Goal: Information Seeking & Learning: Learn about a topic

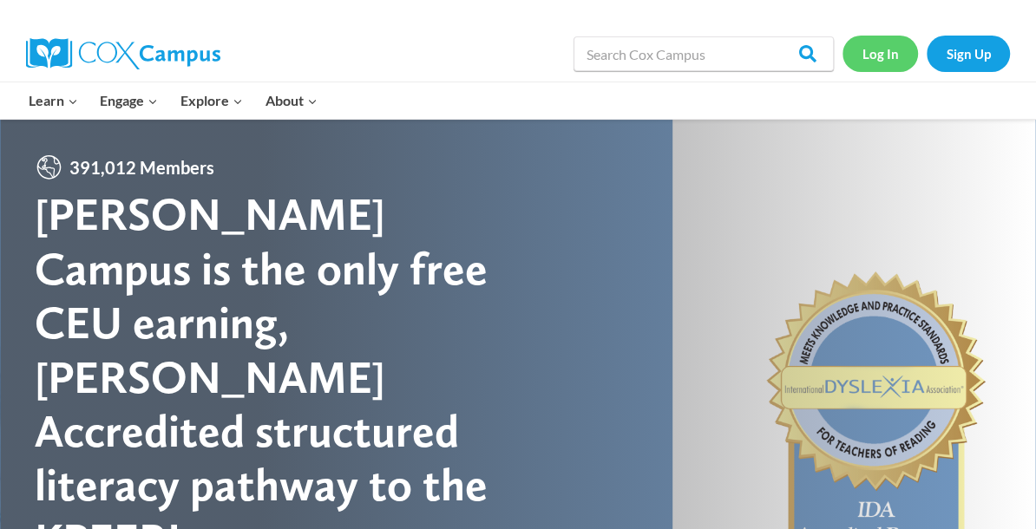
click at [887, 56] on link "Log In" at bounding box center [881, 54] width 76 height 36
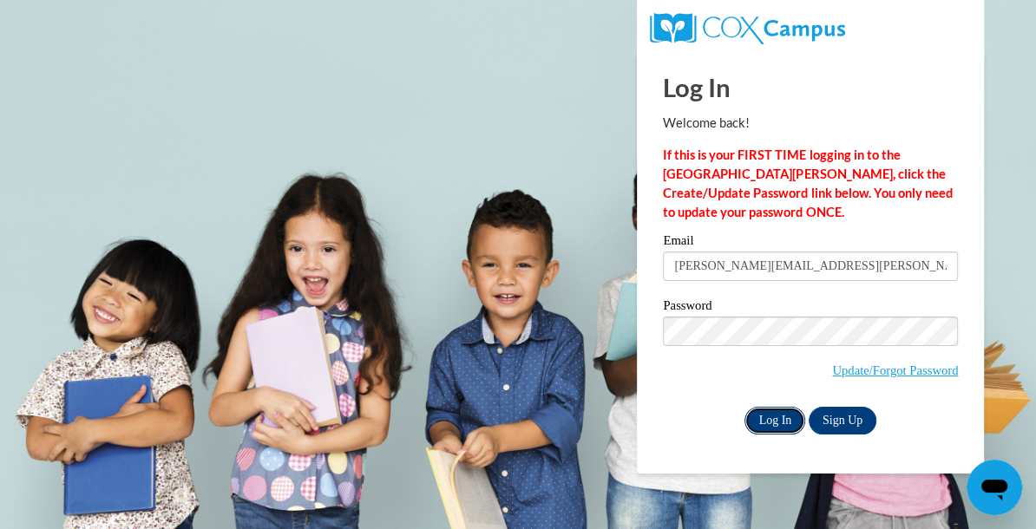
click at [779, 419] on input "Log In" at bounding box center [775, 421] width 61 height 28
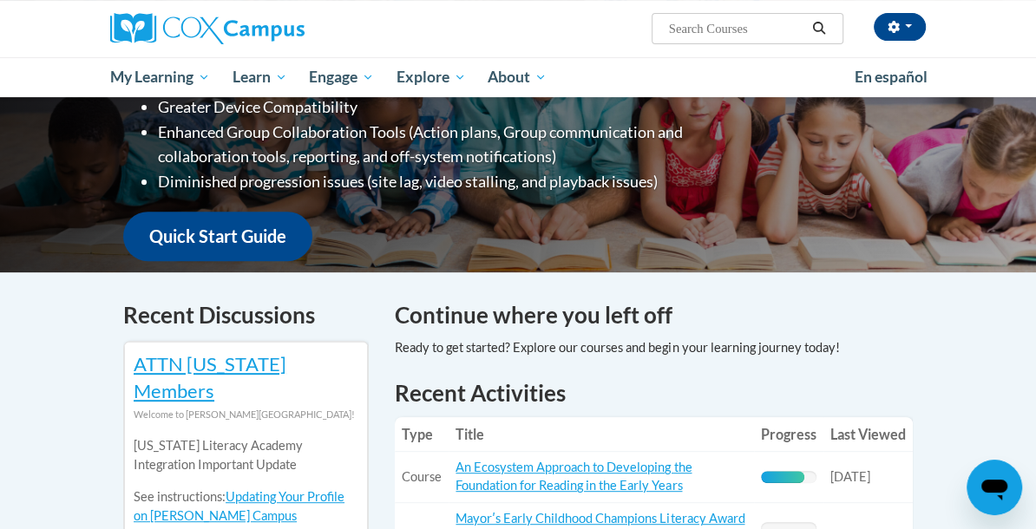
scroll to position [365, 0]
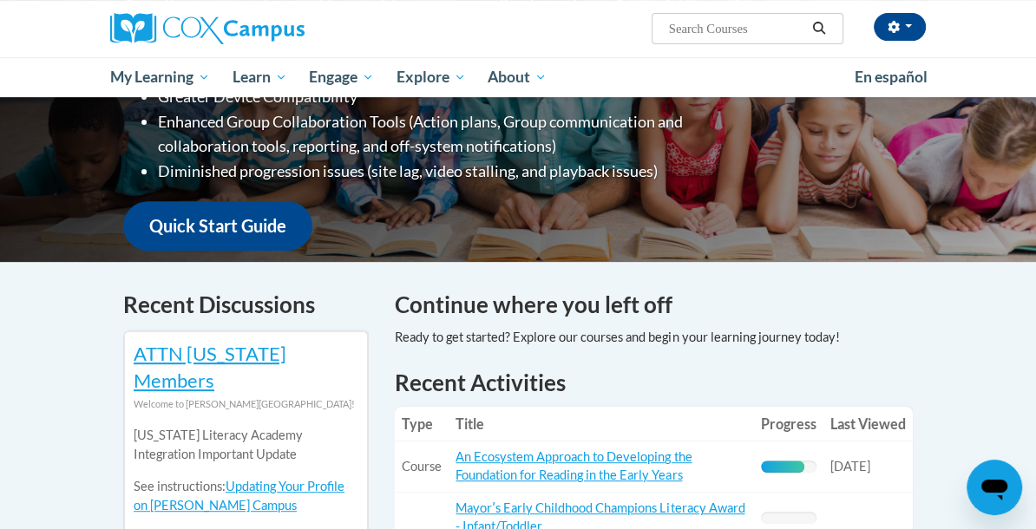
click at [582, 328] on div at bounding box center [617, 337] width 444 height 19
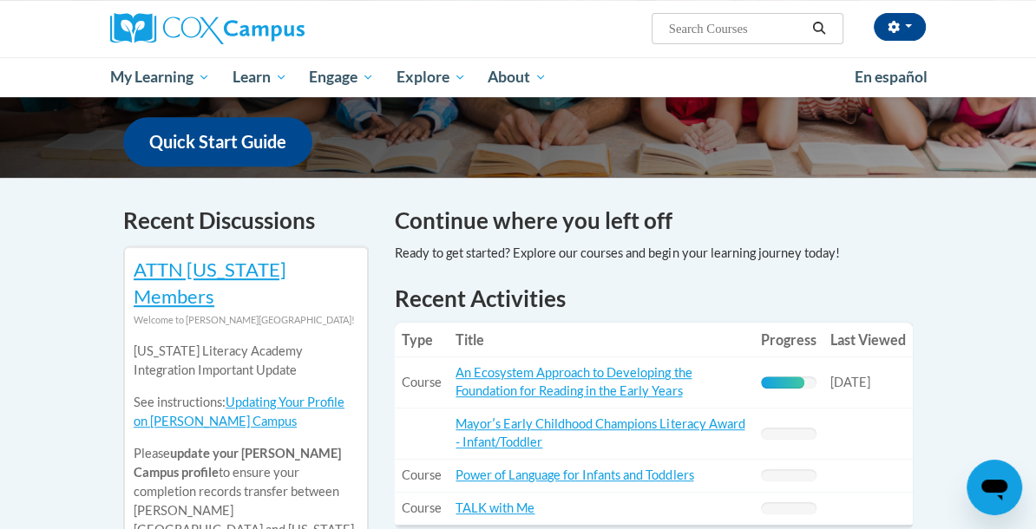
scroll to position [487, 0]
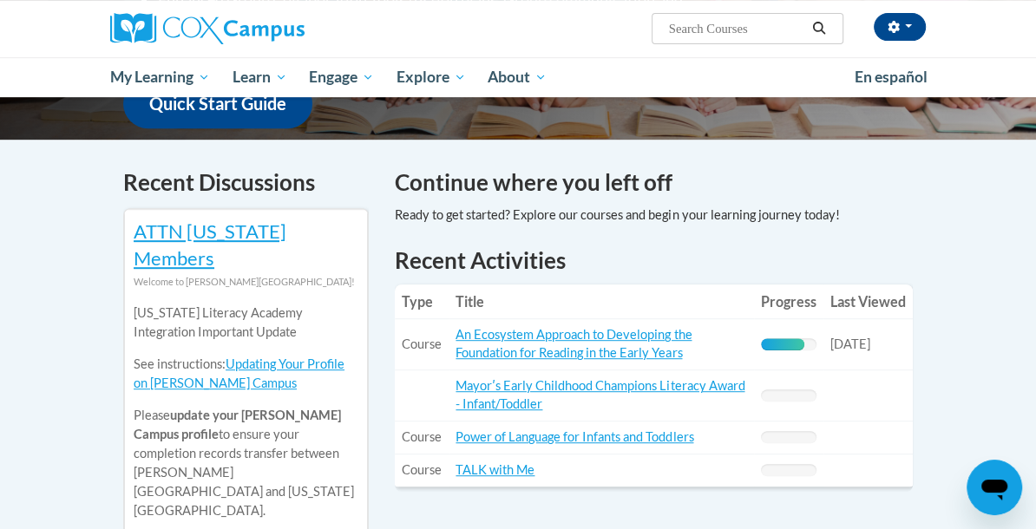
click at [574, 206] on div at bounding box center [617, 215] width 444 height 19
click at [545, 206] on div at bounding box center [617, 215] width 444 height 19
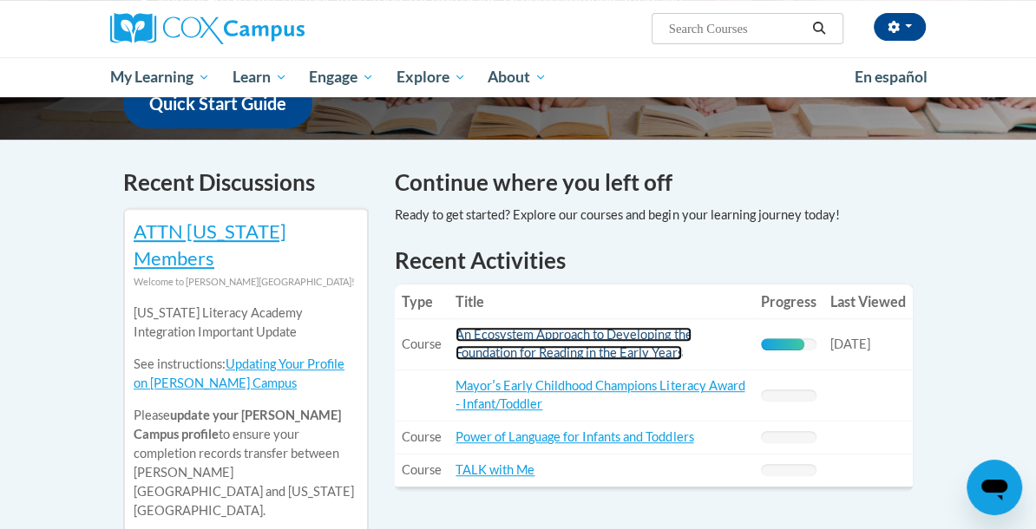
click at [510, 327] on link "An Ecosystem Approach to Developing the Foundation for Reading in the Early Yea…" at bounding box center [574, 343] width 236 height 33
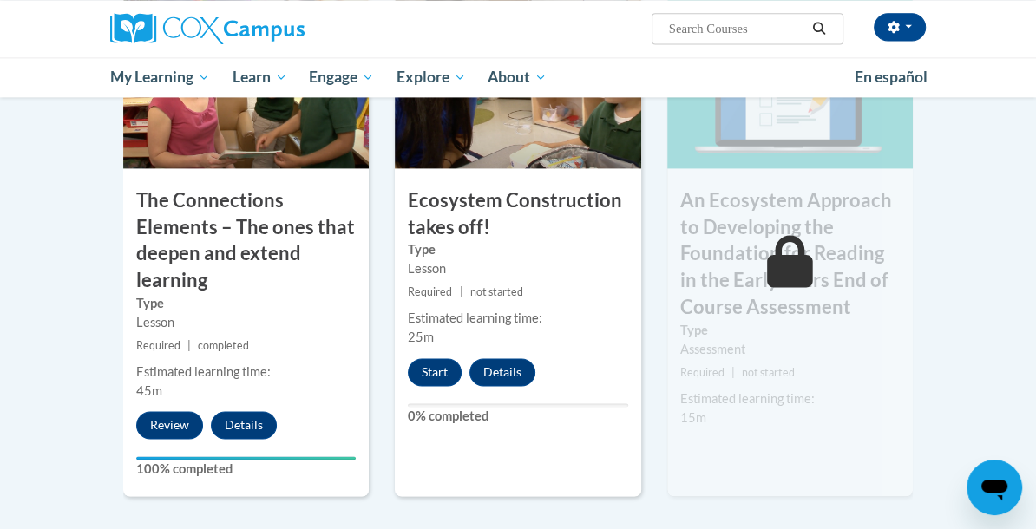
scroll to position [1589, 0]
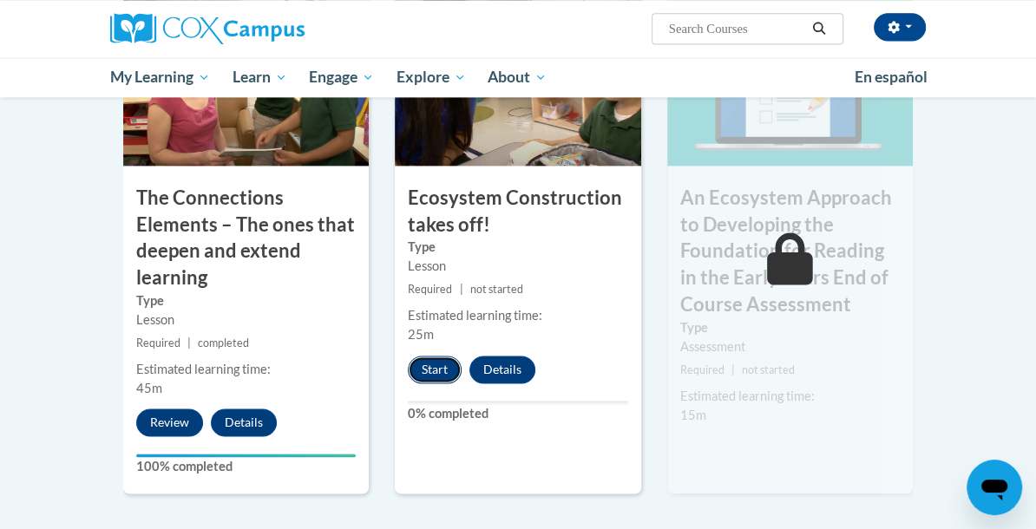
click at [428, 367] on button "Start" at bounding box center [435, 370] width 54 height 28
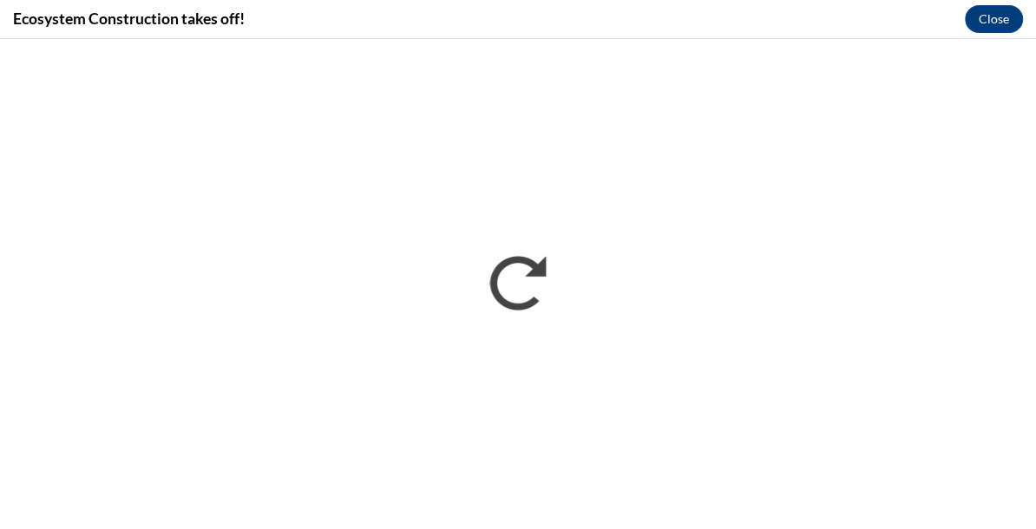
scroll to position [0, 0]
click at [991, 18] on button "Close" at bounding box center [994, 19] width 58 height 28
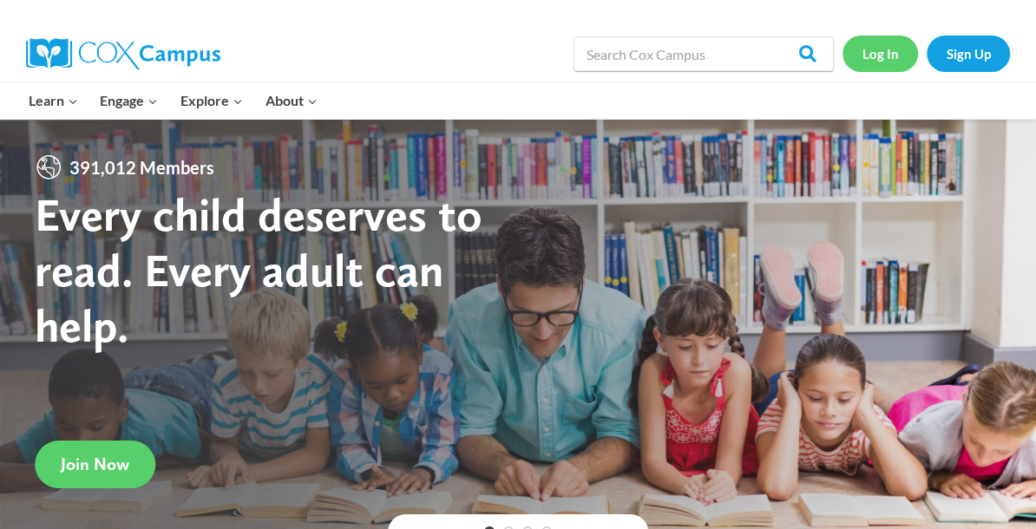
click at [880, 56] on link "Log In" at bounding box center [881, 54] width 76 height 36
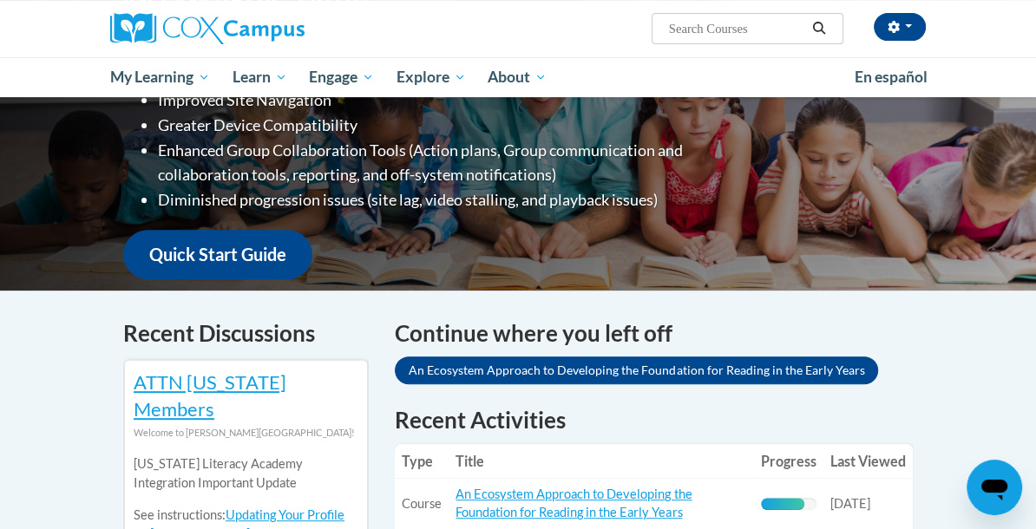
scroll to position [340, 0]
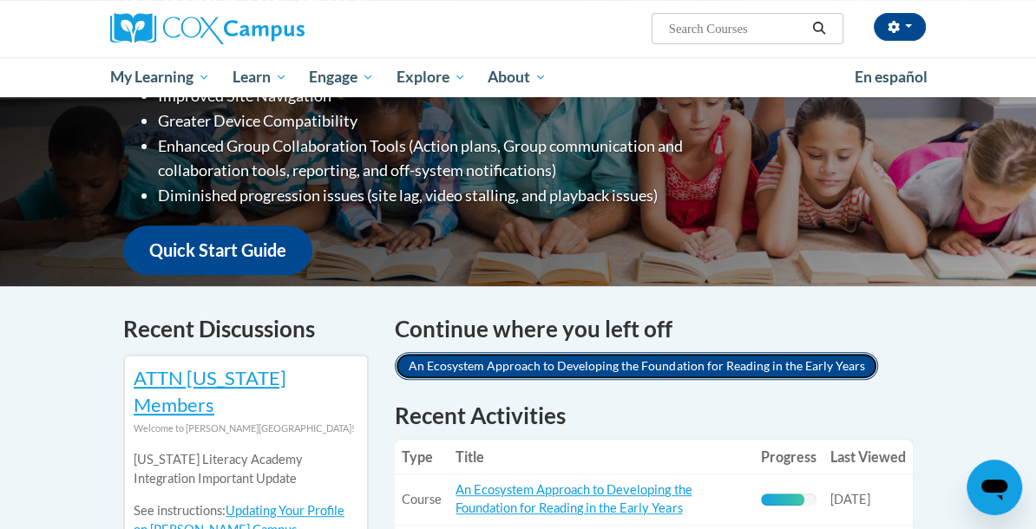
click at [575, 352] on link "An Ecosystem Approach to Developing the Foundation for Reading in the Early Yea…" at bounding box center [636, 366] width 483 height 28
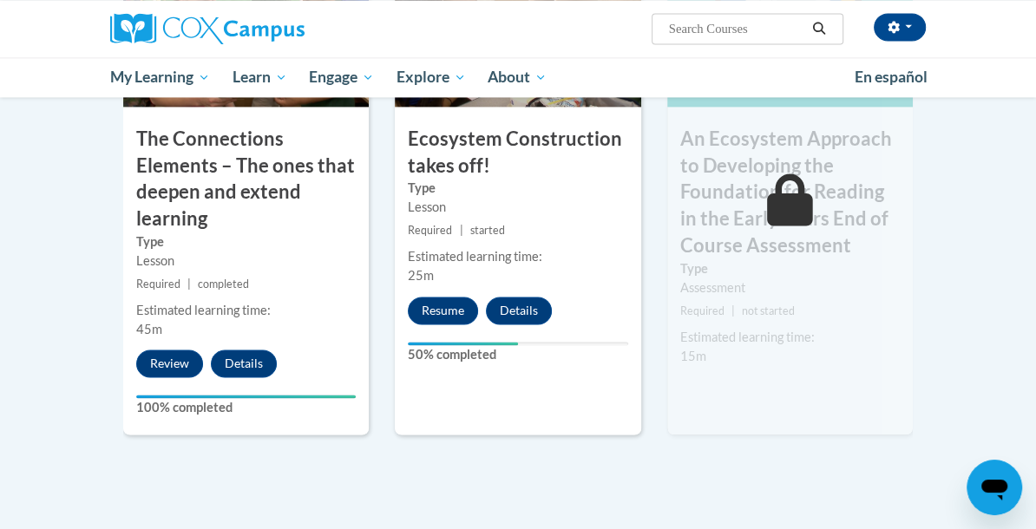
scroll to position [1656, 0]
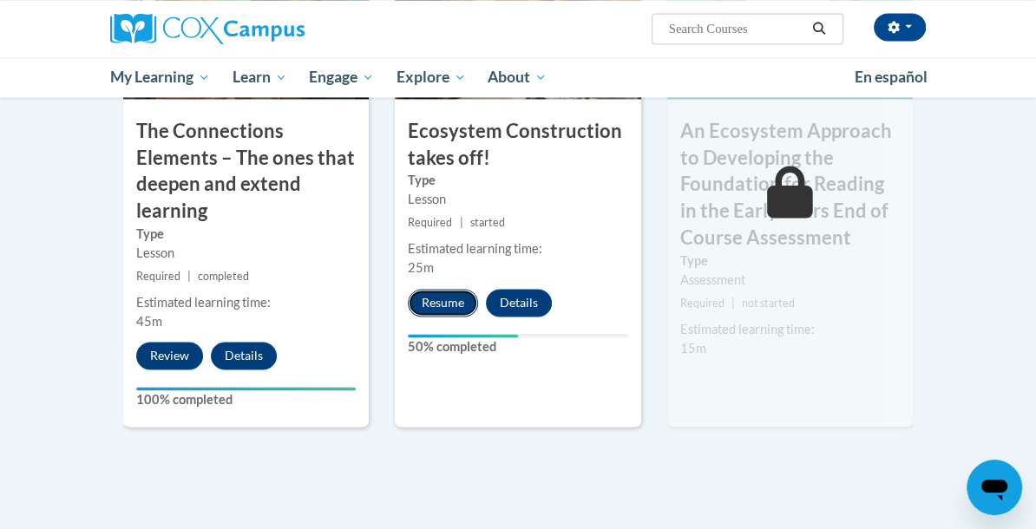
click at [437, 302] on button "Resume" at bounding box center [443, 303] width 70 height 28
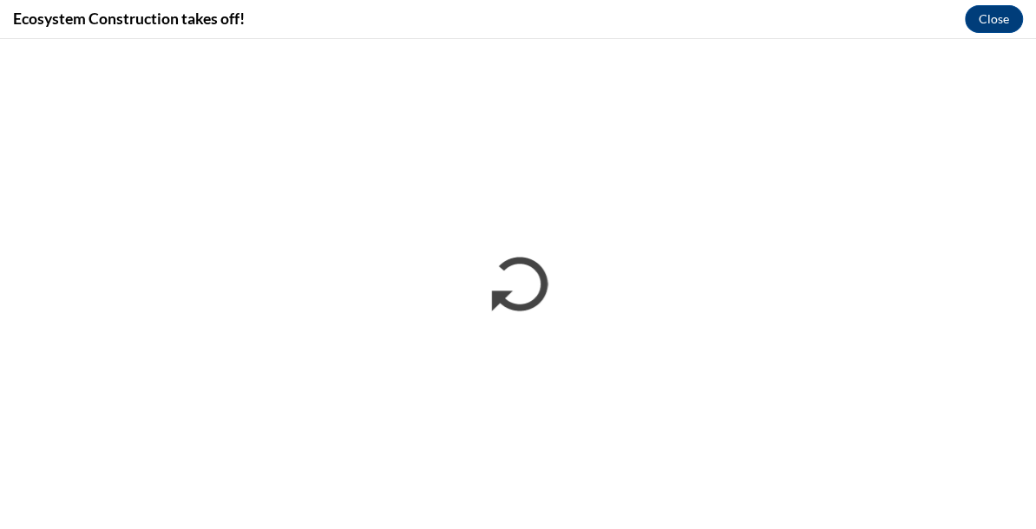
scroll to position [0, 0]
